Goal: Find specific page/section: Find specific page/section

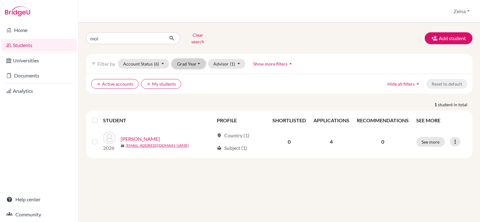
click at [198, 59] on button "Grad Year" at bounding box center [189, 64] width 34 height 10
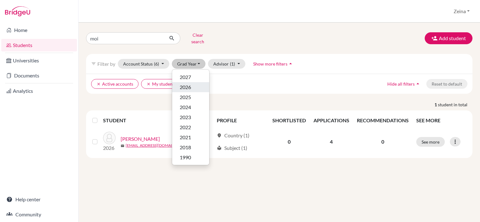
click at [182, 84] on span "2026" at bounding box center [185, 88] width 11 height 8
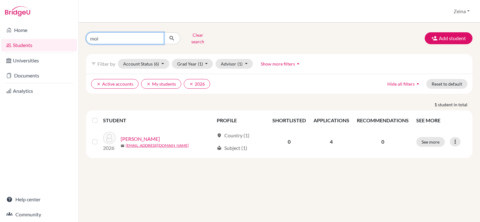
click at [131, 33] on input "moi" at bounding box center [125, 38] width 78 height 12
type input "moha"
click at [200, 35] on button "Clear search" at bounding box center [197, 38] width 35 height 16
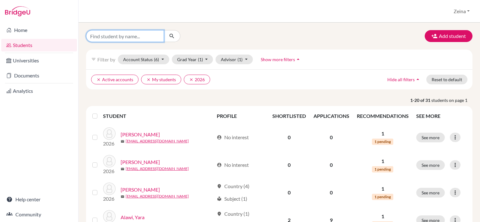
click at [114, 40] on input "Find student by name..." at bounding box center [125, 36] width 78 height 12
type input "[PERSON_NAME]"
click button "submit" at bounding box center [172, 36] width 17 height 12
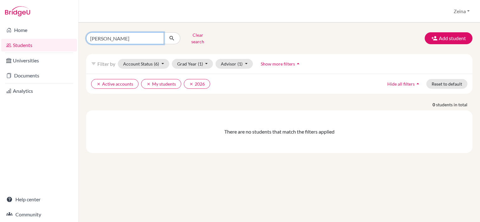
drag, startPoint x: 115, startPoint y: 38, endPoint x: 67, endPoint y: 46, distance: 49.0
click at [67, 46] on div "Home Students Universities Documents Analytics Help center Community Students o…" at bounding box center [240, 111] width 480 height 222
type input "al as"
click at [172, 36] on icon "submit" at bounding box center [172, 38] width 6 height 6
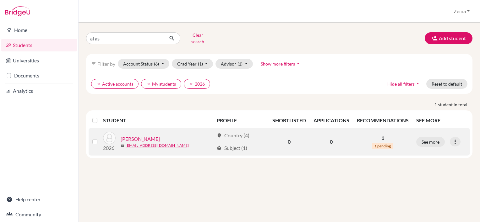
click at [140, 135] on link "[PERSON_NAME]" at bounding box center [140, 139] width 39 height 8
